Goal: Task Accomplishment & Management: Use online tool/utility

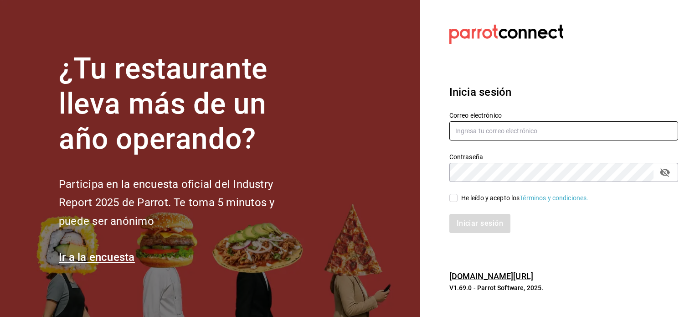
type input "[EMAIL_ADDRESS][DOMAIN_NAME]"
click at [454, 196] on input "He leído y acepto los Términos y condiciones." at bounding box center [453, 198] width 8 height 8
checkbox input "true"
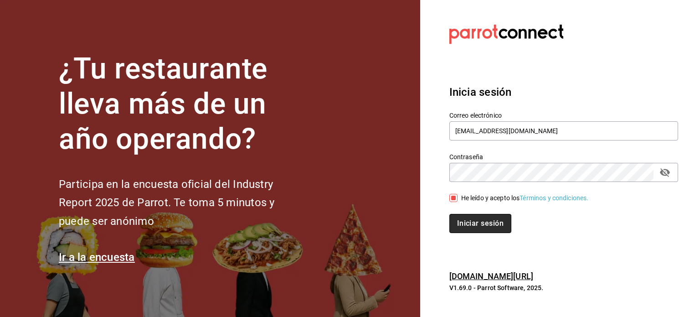
click at [482, 226] on button "Iniciar sesión" at bounding box center [480, 223] width 62 height 19
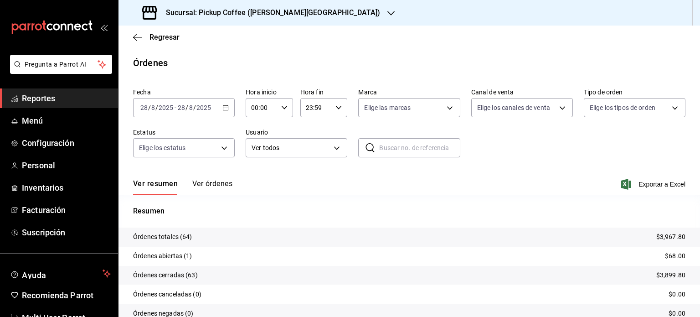
click at [387, 16] on icon "button" at bounding box center [390, 13] width 7 height 7
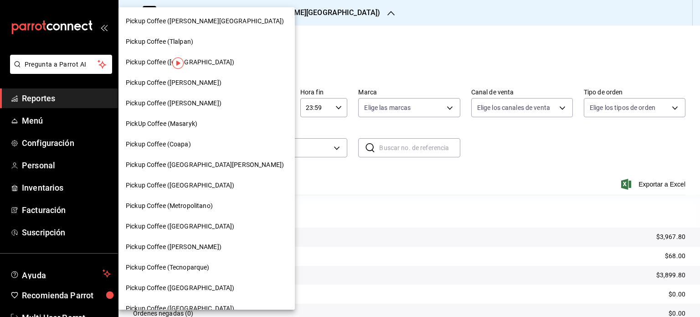
click at [198, 204] on span "Pickup Coffee (Metropolitano)" at bounding box center [169, 206] width 87 height 10
